Goal: Transaction & Acquisition: Purchase product/service

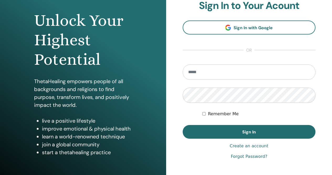
scroll to position [53, 0]
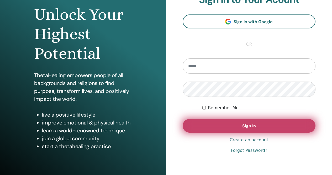
type input "**********"
click at [224, 131] on button "Sign In" at bounding box center [249, 126] width 133 height 14
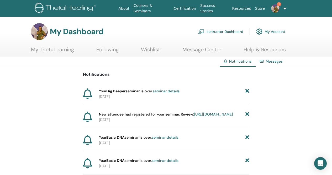
click at [172, 90] on link "seminar details" at bounding box center [166, 91] width 27 height 5
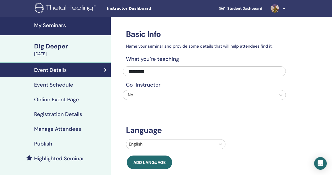
click at [103, 71] on div "Event Details" at bounding box center [55, 70] width 102 height 6
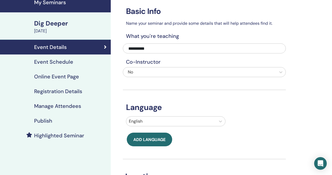
scroll to position [26, 0]
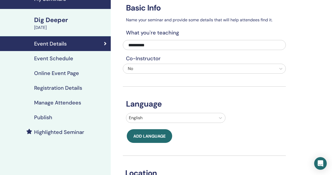
click at [65, 103] on h4 "Manage Attendees" at bounding box center [57, 102] width 47 height 6
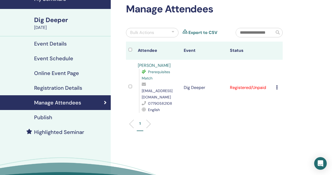
click at [277, 85] on icon at bounding box center [277, 87] width 2 height 4
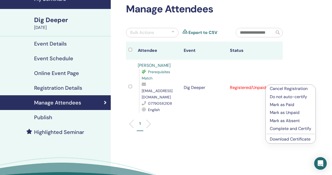
click at [282, 128] on p "Complete and Certify" at bounding box center [290, 128] width 41 height 6
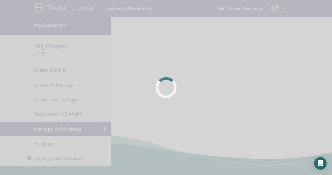
scroll to position [26, 0]
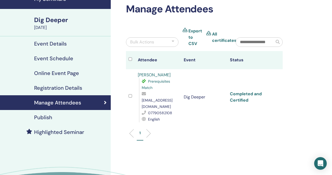
click at [242, 96] on link "Completed and Certified" at bounding box center [246, 97] width 32 height 12
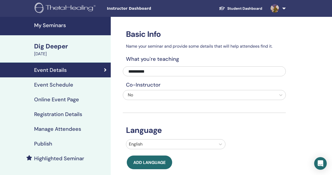
click at [60, 26] on h4 "My Seminars" at bounding box center [71, 25] width 74 height 6
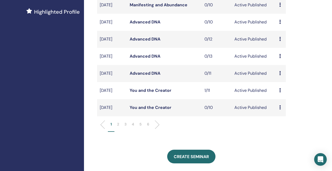
scroll to position [158, 0]
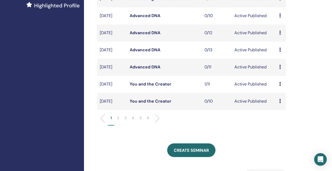
click at [117, 121] on p "2" at bounding box center [118, 118] width 2 height 6
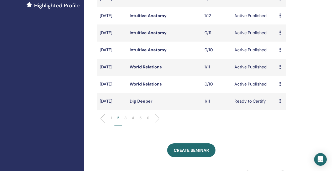
click at [153, 70] on link "World Relations" at bounding box center [146, 67] width 32 height 6
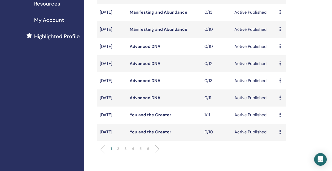
scroll to position [129, 0]
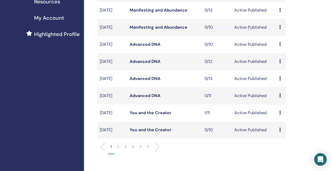
click at [156, 151] on li at bounding box center [155, 146] width 9 height 9
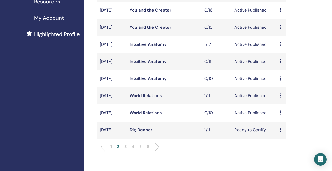
click at [151, 115] on link "World Relations" at bounding box center [146, 113] width 32 height 6
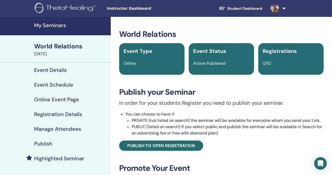
click at [68, 159] on h4 "Highlighted Seminar" at bounding box center [59, 158] width 50 height 6
click at [44, 23] on h4 "My Seminars" at bounding box center [71, 25] width 74 height 6
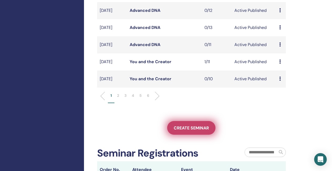
scroll to position [158, 0]
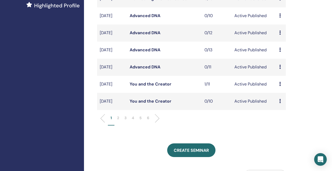
click at [156, 123] on li at bounding box center [155, 118] width 9 height 9
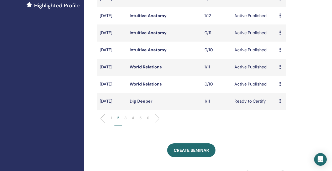
click at [155, 87] on link "World Relations" at bounding box center [146, 84] width 32 height 6
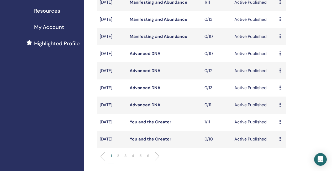
scroll to position [129, 0]
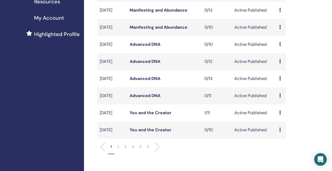
click at [157, 151] on li at bounding box center [155, 146] width 9 height 9
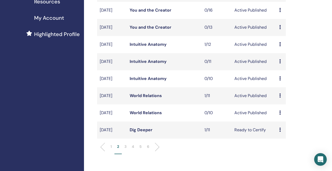
click at [154, 98] on link "World Relations" at bounding box center [146, 96] width 32 height 6
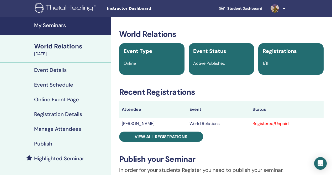
click at [59, 158] on h4 "Highlighted Seminar" at bounding box center [59, 158] width 50 height 6
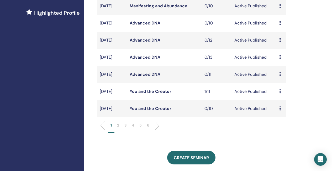
scroll to position [155, 0]
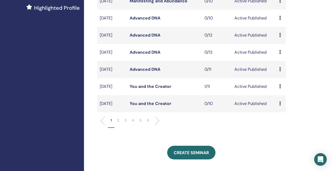
click at [158, 125] on li at bounding box center [155, 120] width 9 height 9
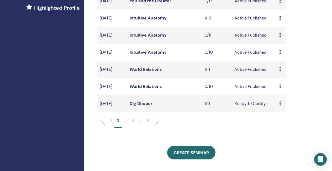
click at [279, 95] on td "Preview Edit Attendees Cancel" at bounding box center [281, 86] width 9 height 17
click at [280, 88] on icon at bounding box center [280, 86] width 2 height 4
click at [283, 127] on p "Cancel" at bounding box center [283, 126] width 20 height 6
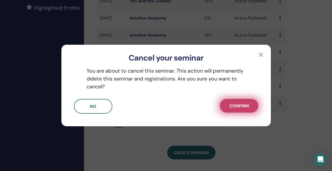
click at [250, 104] on button "Confirm" at bounding box center [239, 106] width 38 height 14
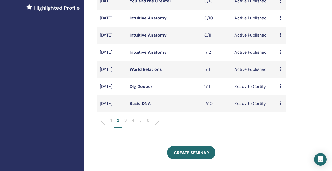
click at [157, 125] on li at bounding box center [155, 120] width 9 height 9
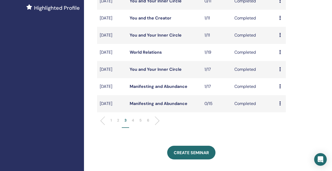
click at [117, 123] on p "2" at bounding box center [118, 120] width 2 height 6
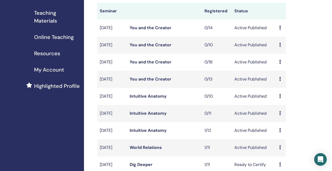
scroll to position [26, 0]
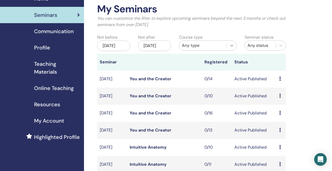
click at [233, 45] on icon at bounding box center [231, 45] width 5 height 5
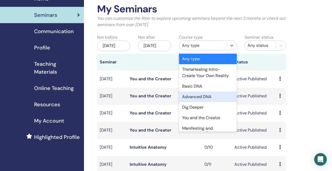
click at [201, 99] on div "Advanced DNA" at bounding box center [208, 96] width 58 height 11
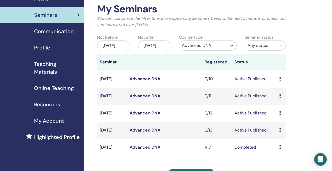
scroll to position [53, 0]
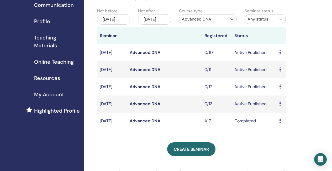
click at [139, 89] on link "Advanced DNA" at bounding box center [145, 87] width 31 height 6
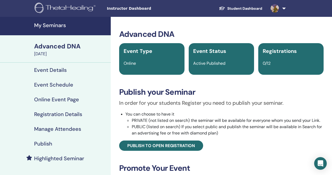
click at [53, 156] on h4 "Highlighted Seminar" at bounding box center [59, 158] width 50 height 6
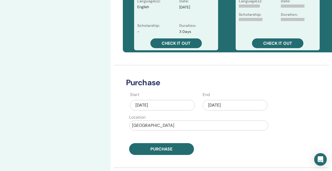
scroll to position [212, 0]
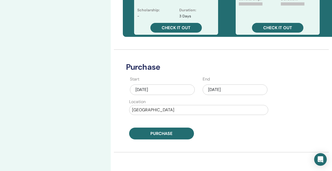
click at [226, 90] on div "Aug/14, 2025" at bounding box center [235, 89] width 65 height 11
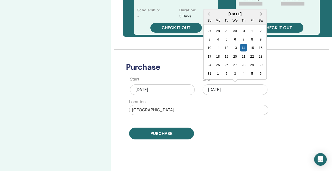
click at [261, 15] on button "Next Month" at bounding box center [262, 14] width 8 height 8
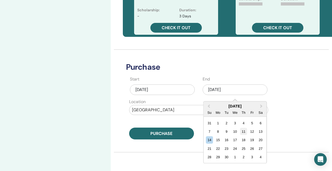
click at [243, 131] on div "11" at bounding box center [243, 131] width 7 height 7
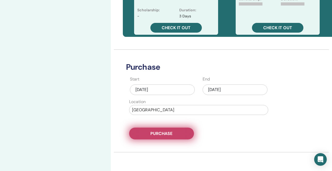
click at [176, 132] on button "Purchase" at bounding box center [161, 133] width 65 height 12
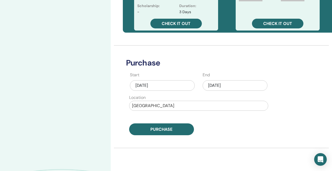
scroll to position [230, 0]
